Goal: Information Seeking & Learning: Learn about a topic

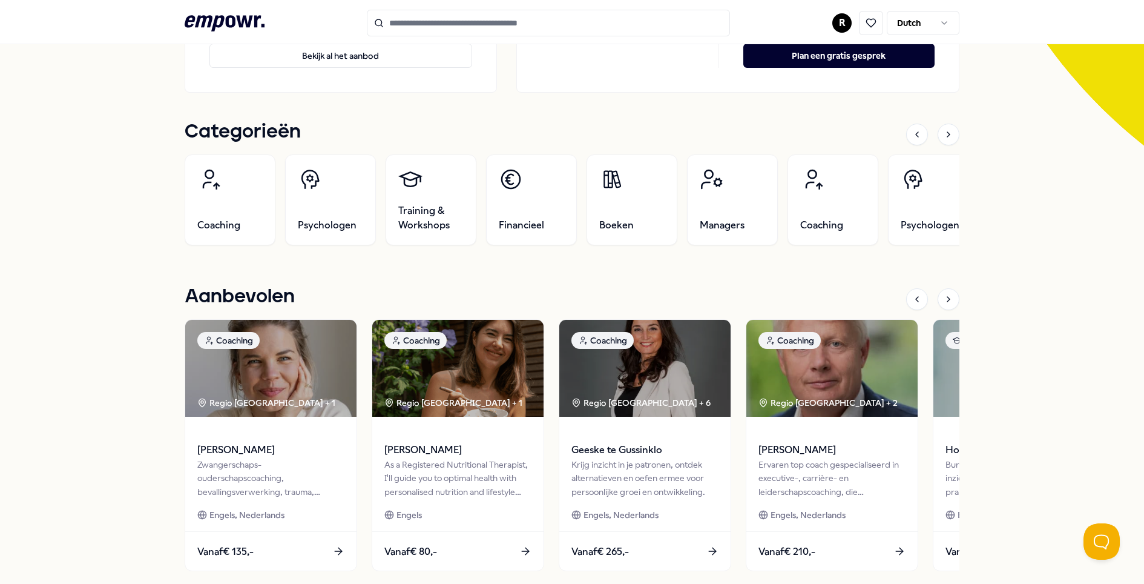
scroll to position [347, 0]
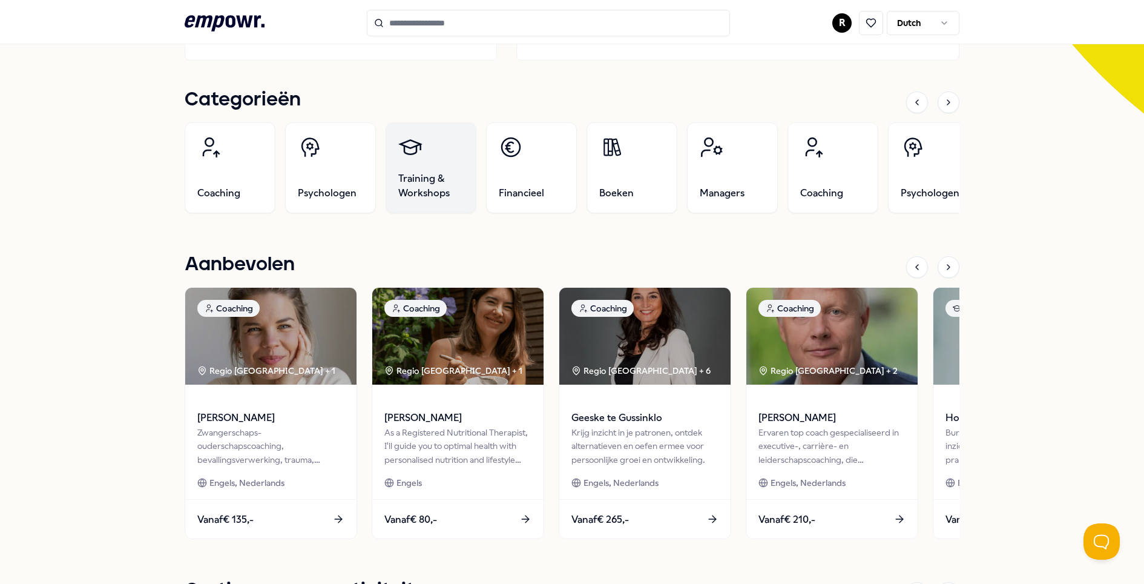
click at [420, 160] on link "Training & Workshops" at bounding box center [431, 167] width 91 height 91
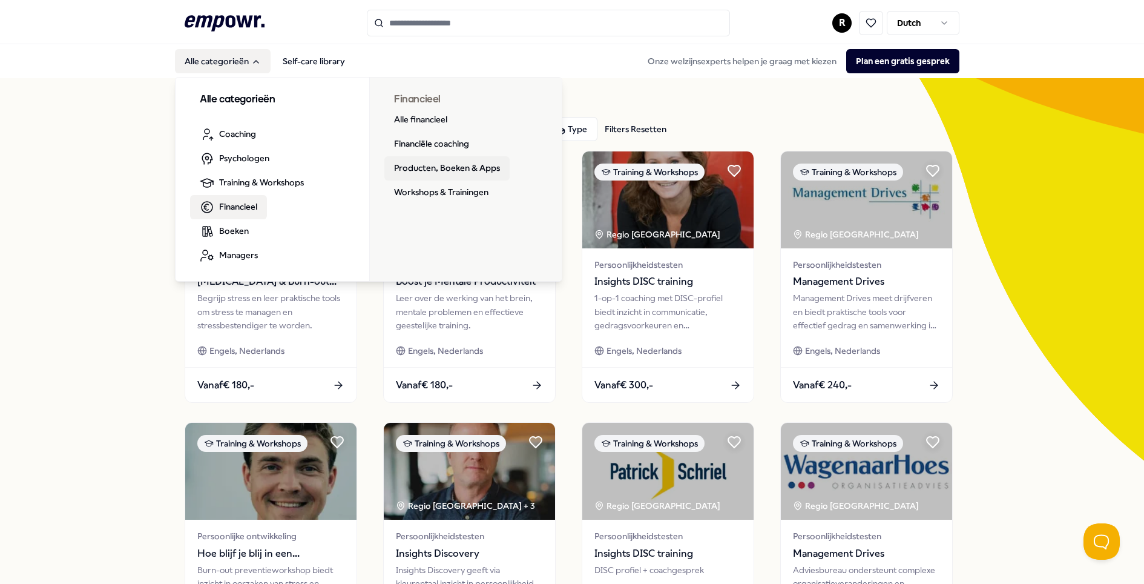
click at [456, 164] on link "Producten, Boeken & Apps" at bounding box center [446, 168] width 125 height 24
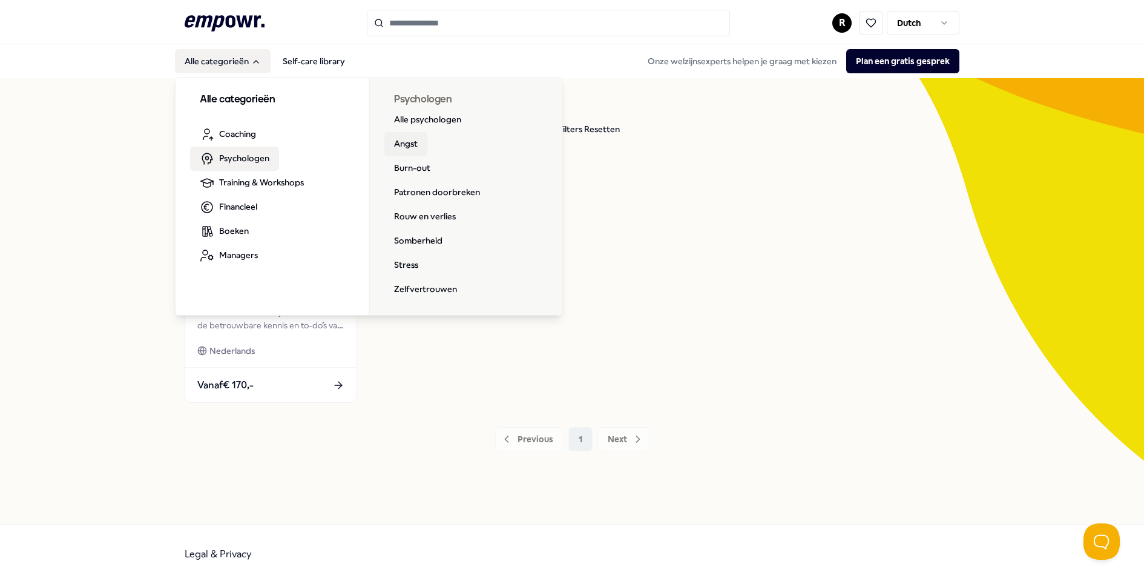
click at [403, 143] on link "Angst" at bounding box center [405, 144] width 43 height 24
